Goal: Task Accomplishment & Management: Manage account settings

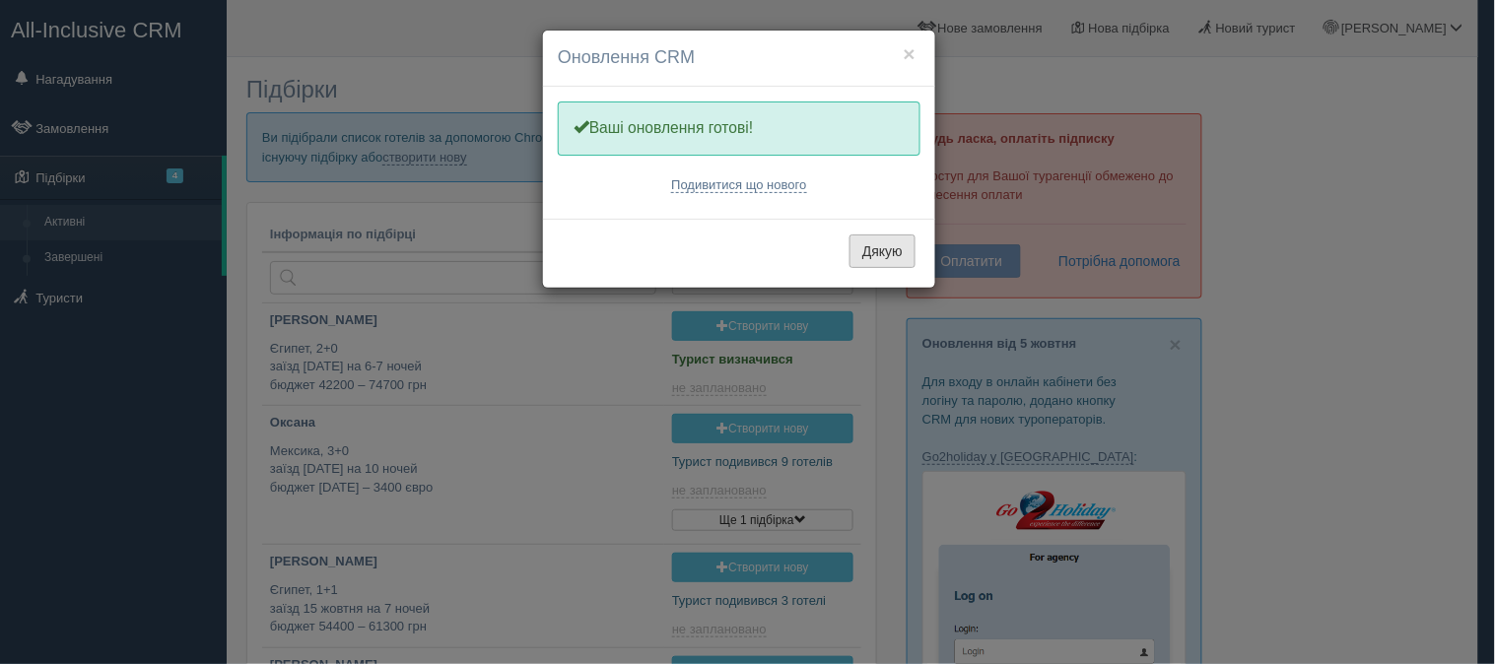
click at [883, 248] on button "Дякую" at bounding box center [883, 252] width 66 height 34
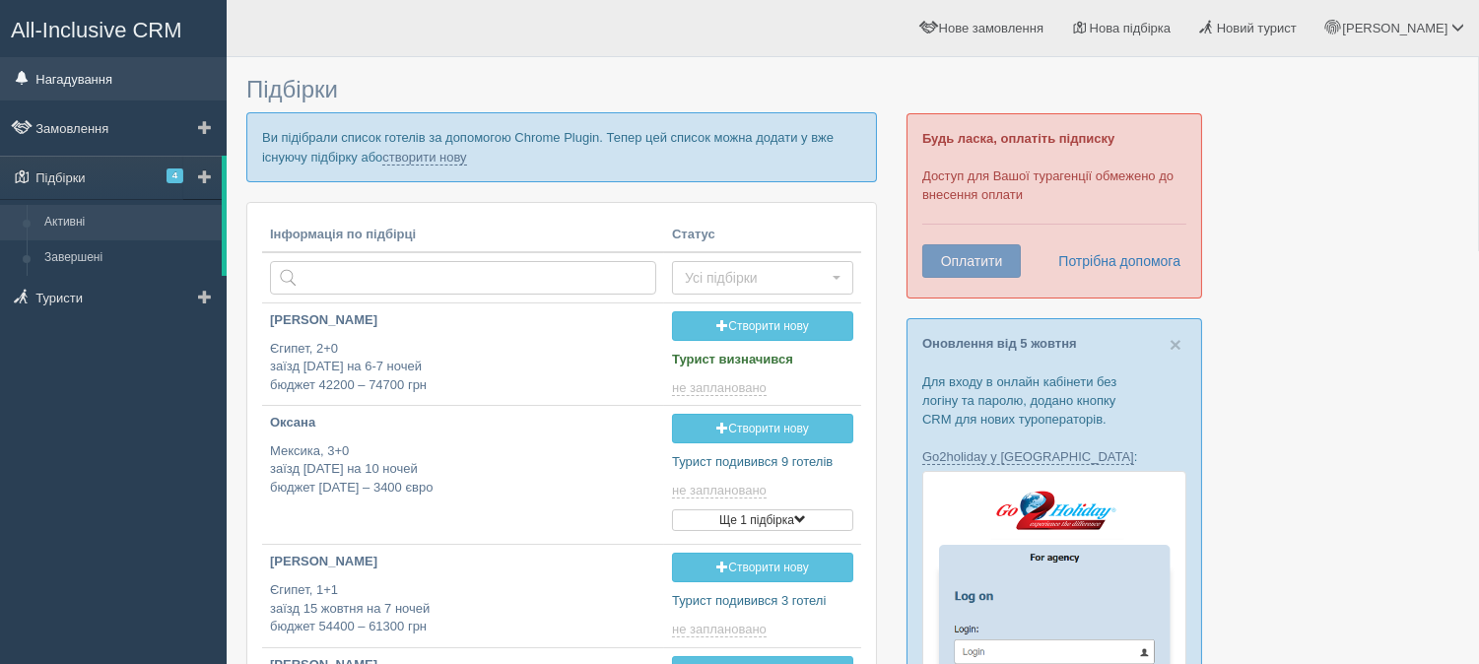
click at [104, 57] on link "Нагадування" at bounding box center [113, 78] width 227 height 43
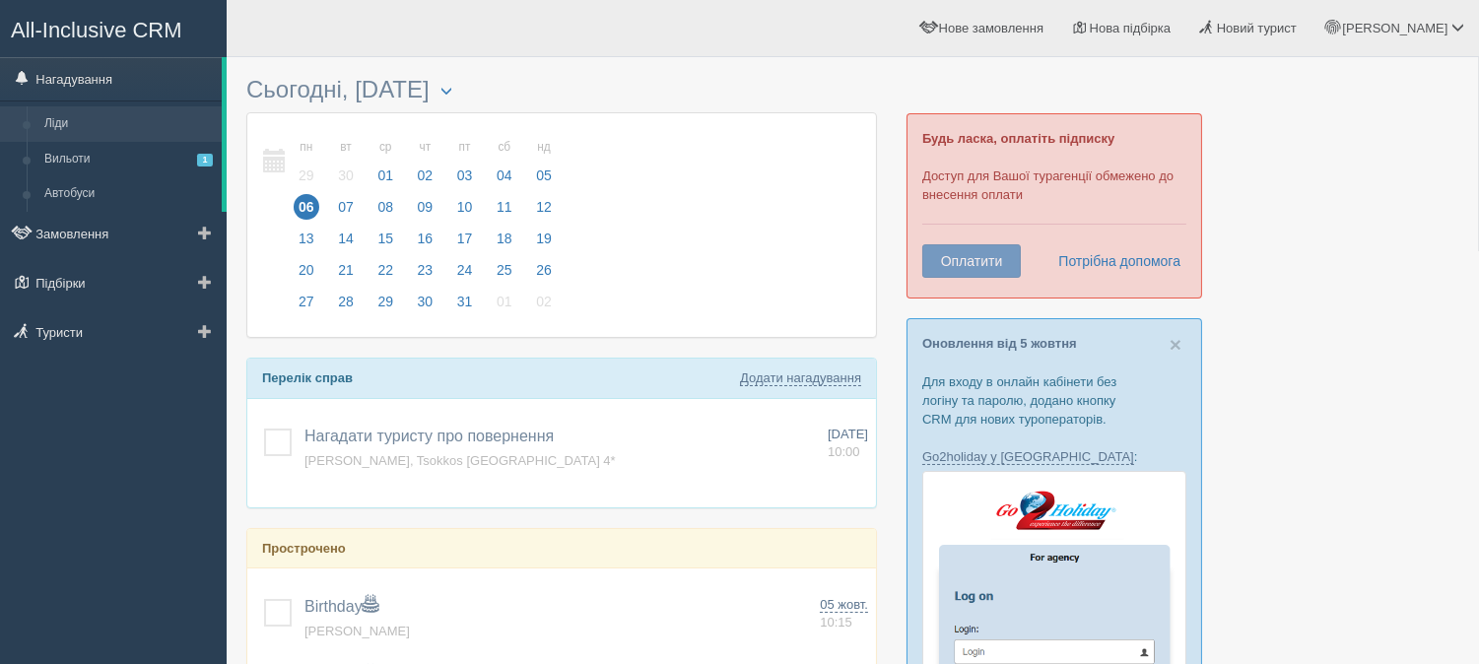
click at [60, 116] on link "Ліди" at bounding box center [128, 123] width 186 height 35
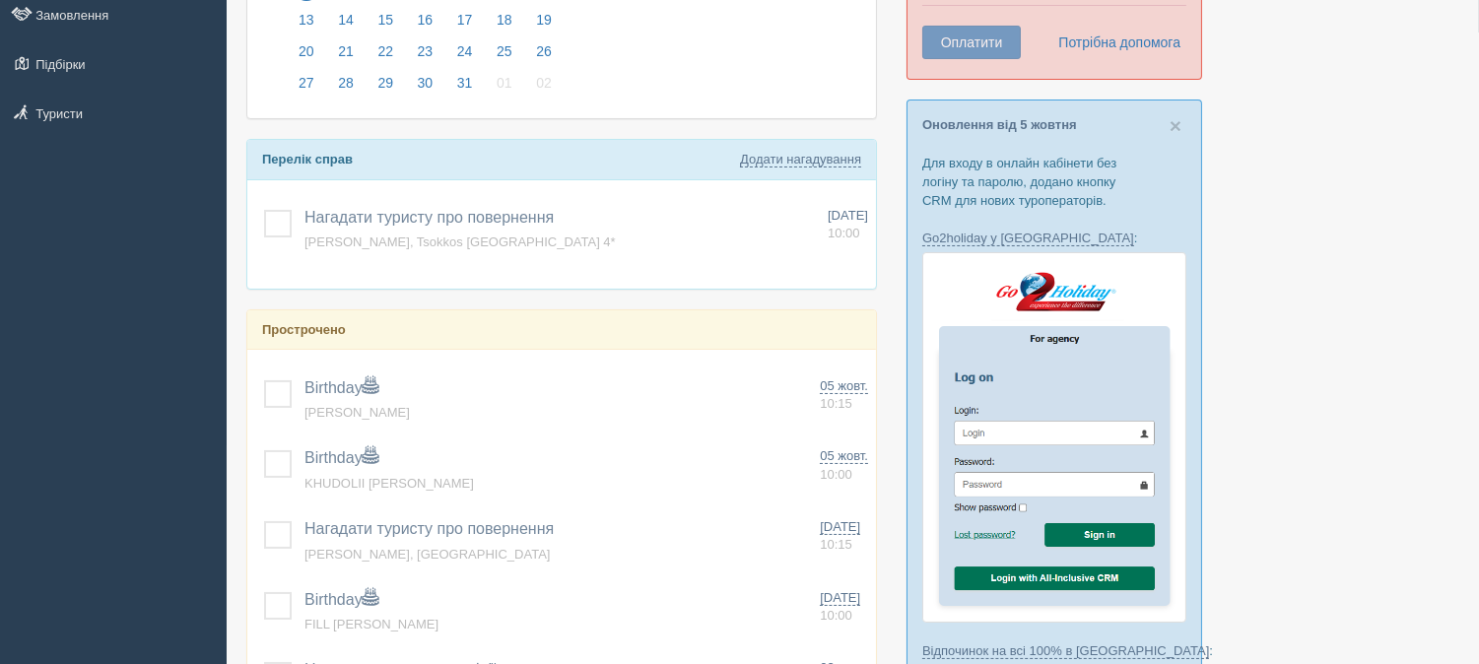
scroll to position [438, 0]
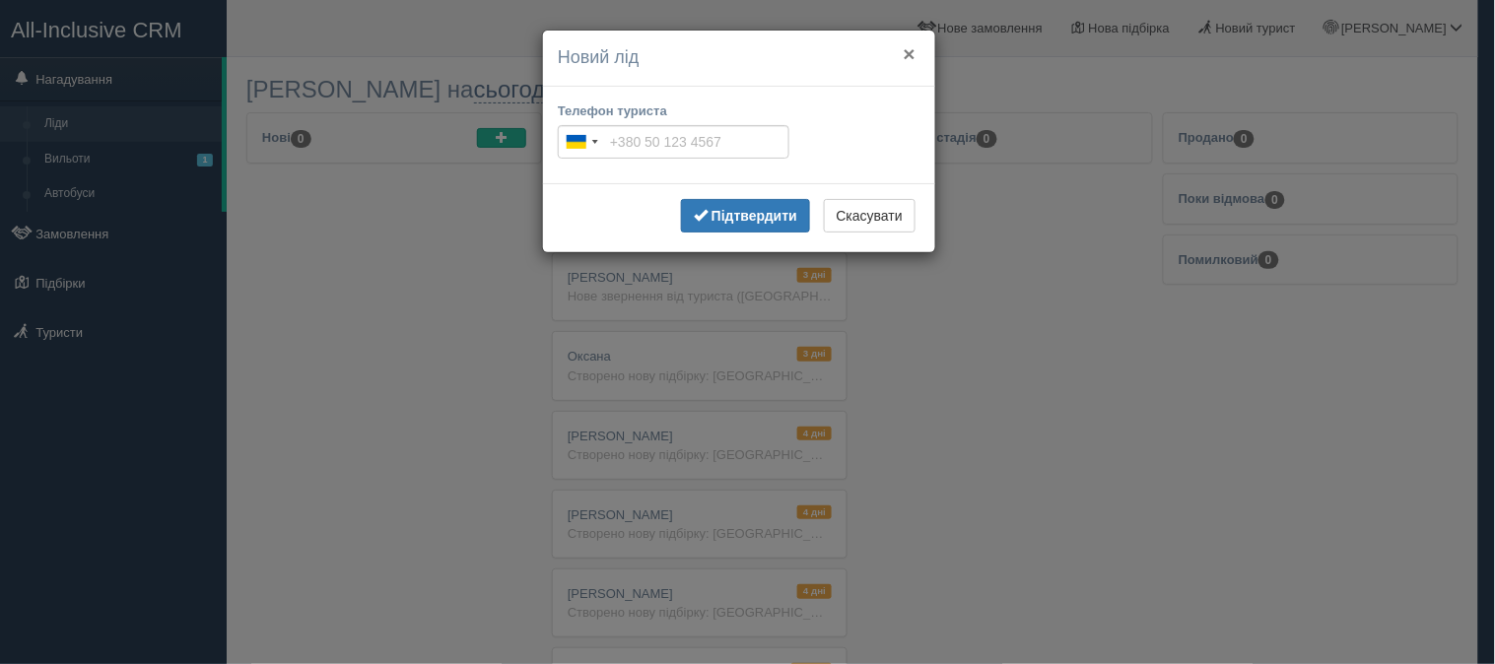
click at [911, 52] on button "×" at bounding box center [910, 53] width 12 height 21
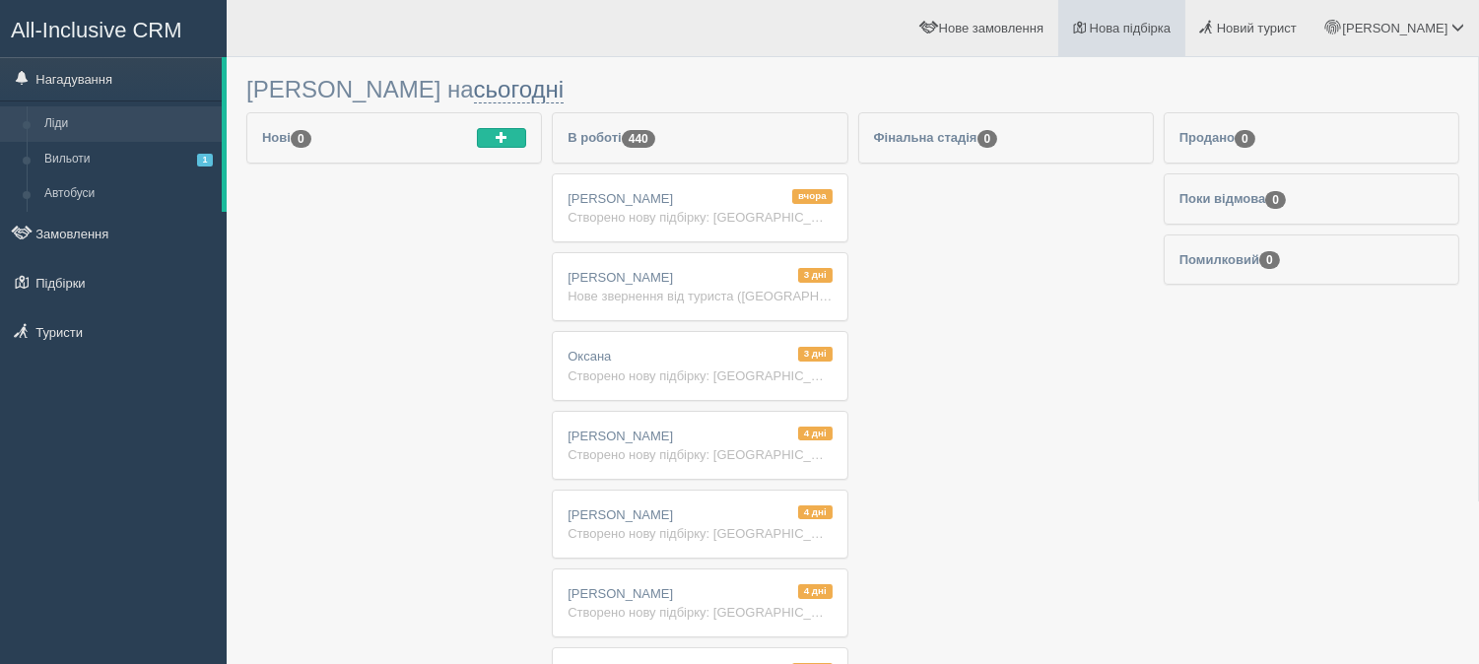
click at [1172, 24] on span "Нова підбірка" at bounding box center [1131, 28] width 82 height 15
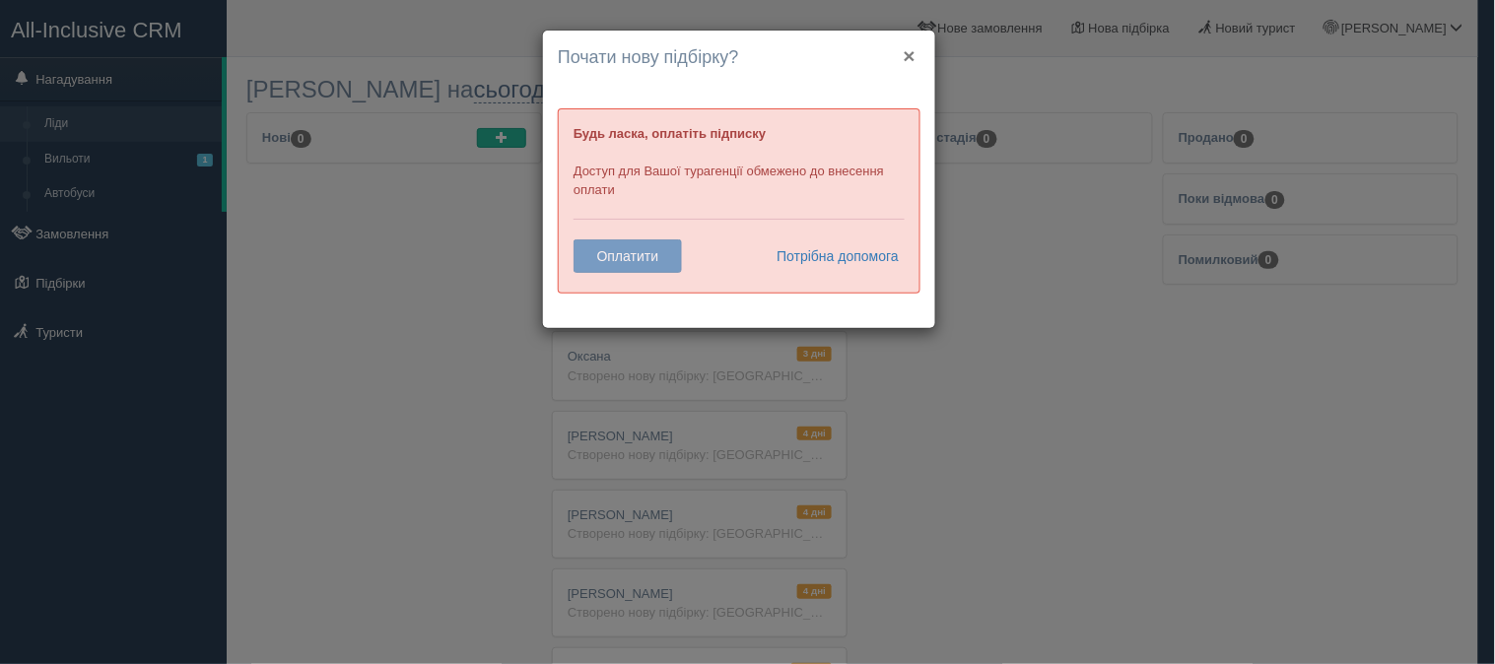
click at [908, 55] on button "×" at bounding box center [910, 55] width 12 height 21
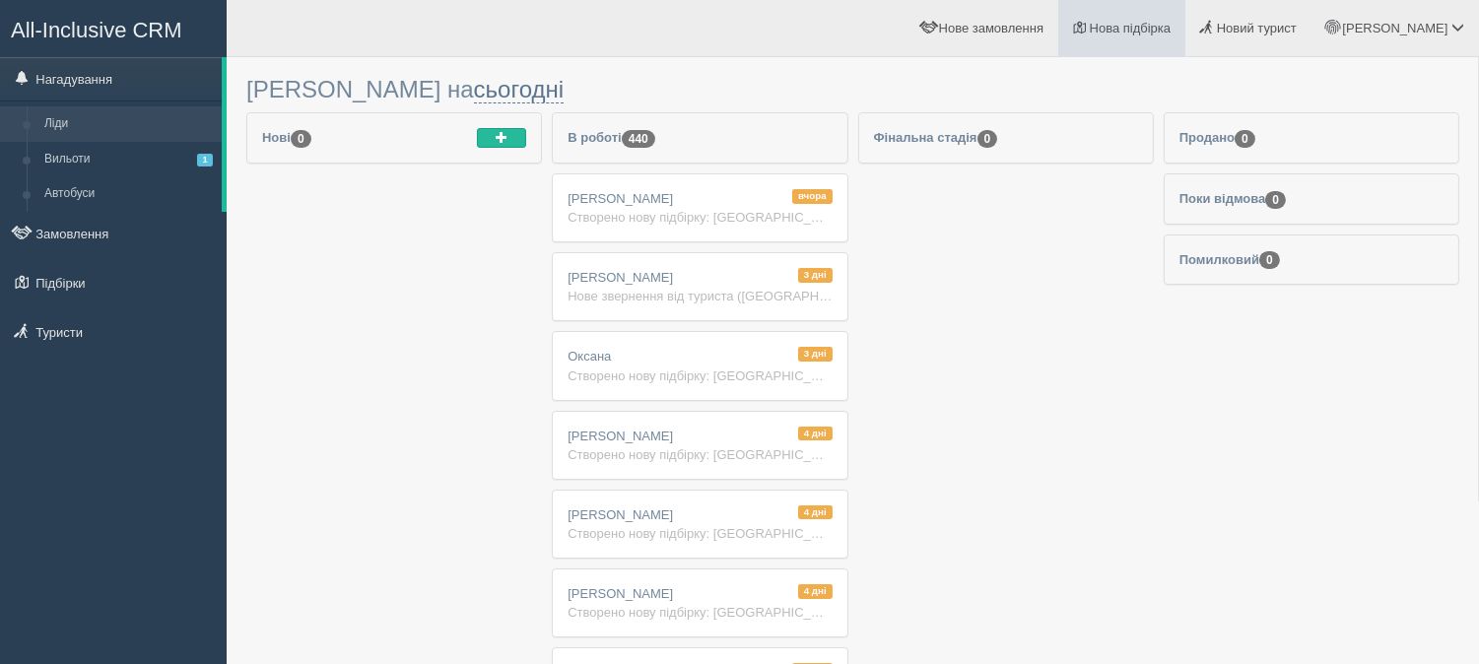
click at [1175, 37] on link "Нова підбірка" at bounding box center [1121, 28] width 127 height 56
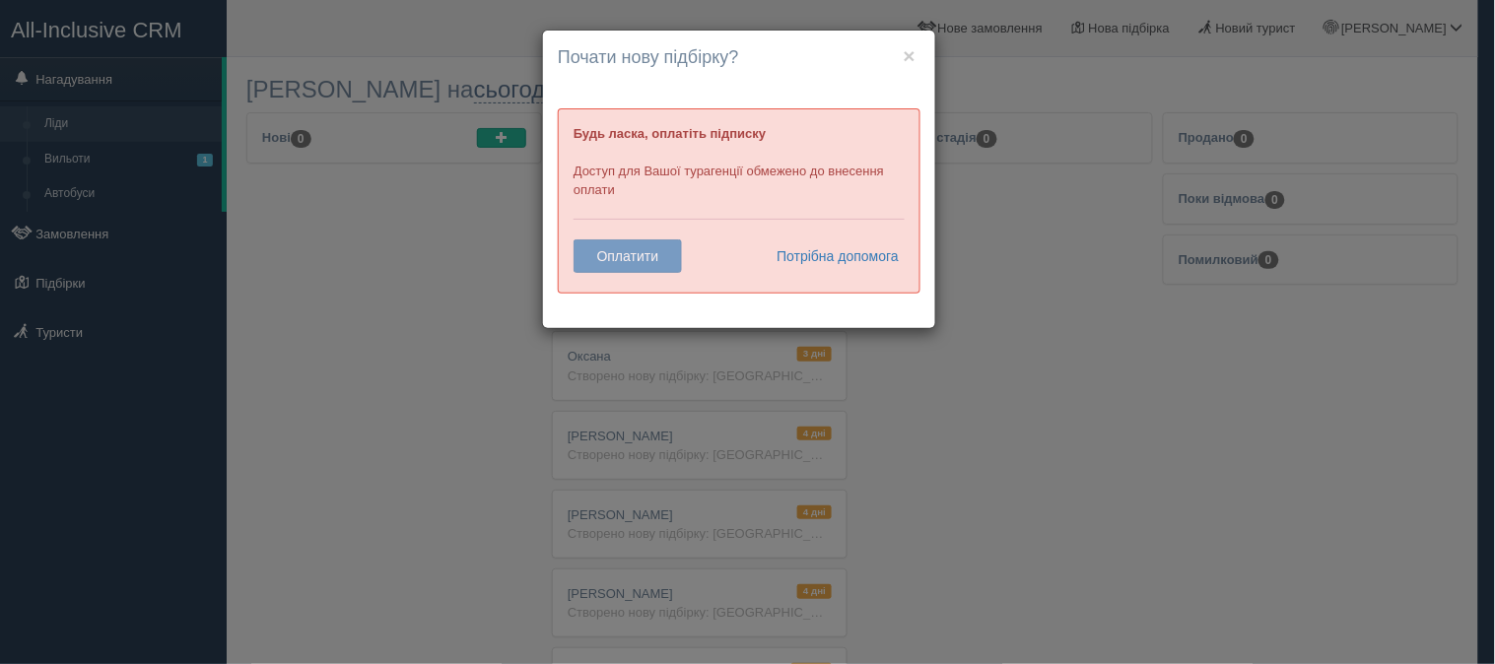
click at [1099, 123] on div "× Почати нову підбірку? Додати готелі у нову підбірку? Будь ласка, оплатіть під…" at bounding box center [747, 332] width 1495 height 664
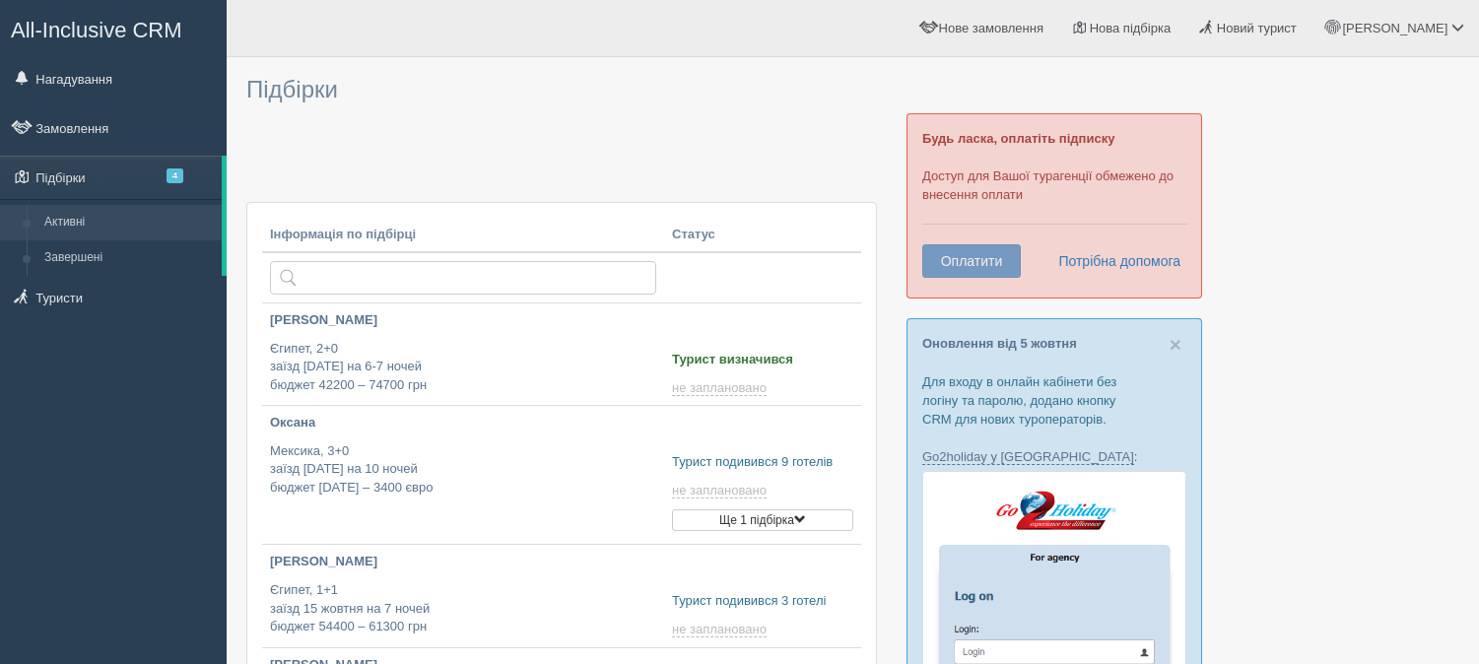
type input "2025-10-06 15:50"
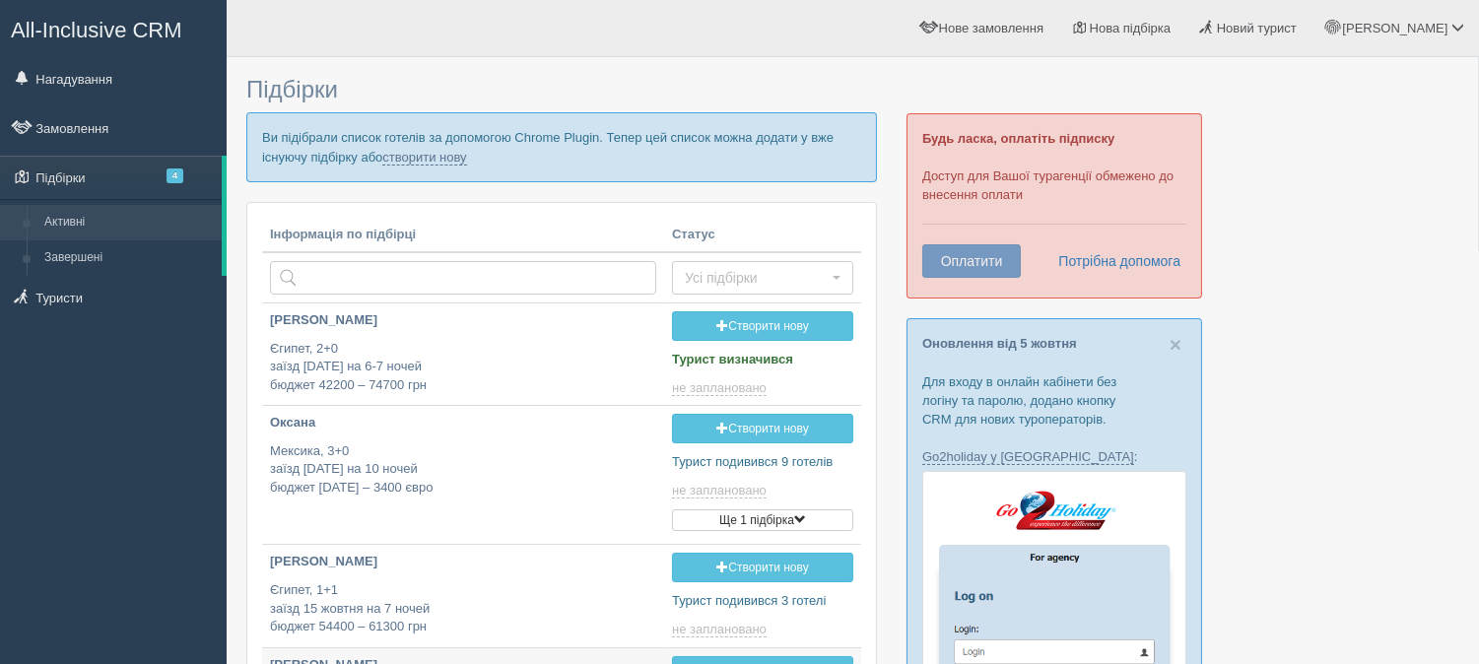
type input "2025-10-06 19:00"
